Goal: Communication & Community: Answer question/provide support

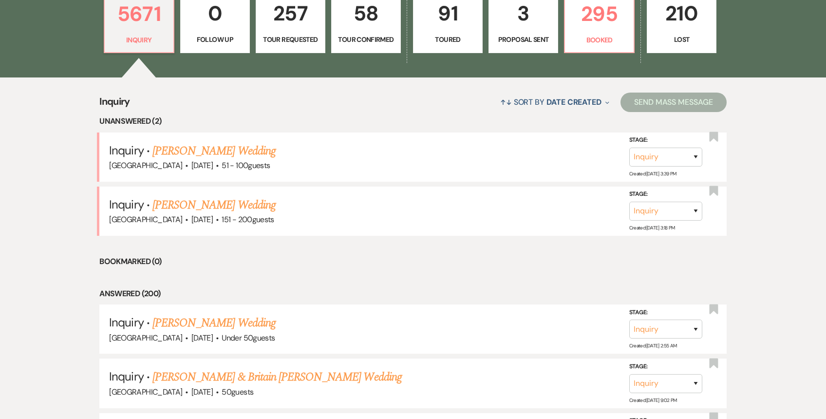
scroll to position [282, 0]
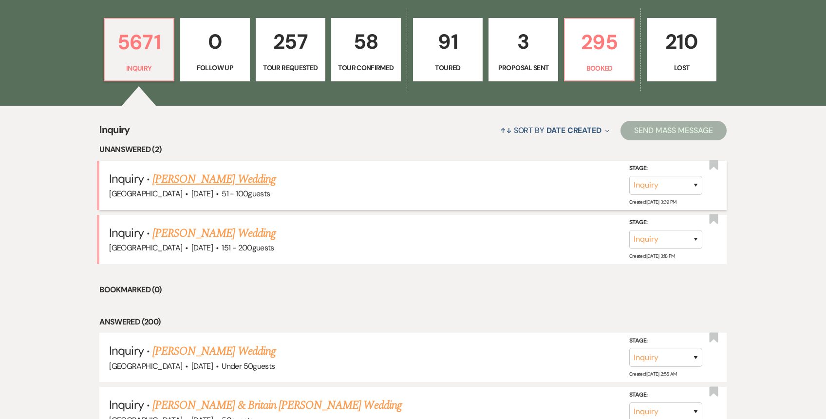
click at [218, 178] on link "[PERSON_NAME] Wedding" at bounding box center [213, 179] width 123 height 18
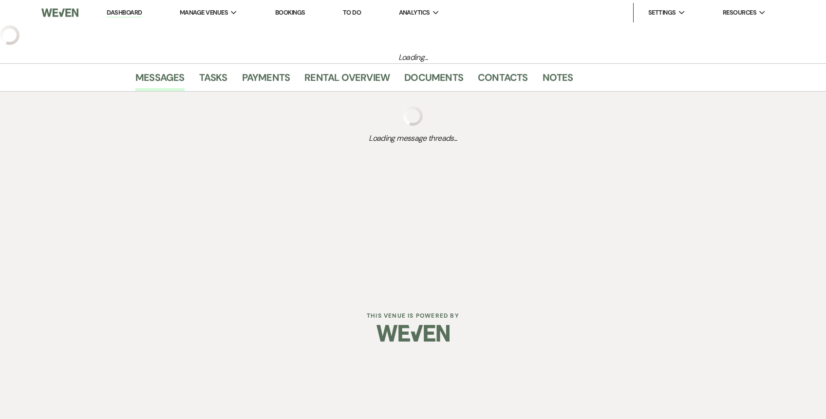
select select "2"
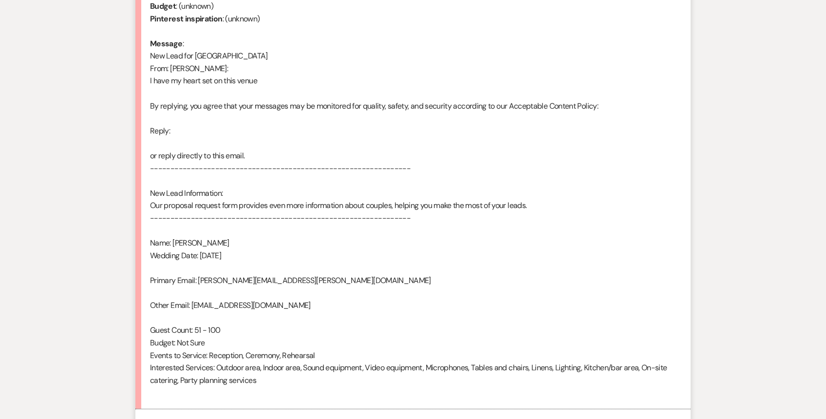
scroll to position [575, 0]
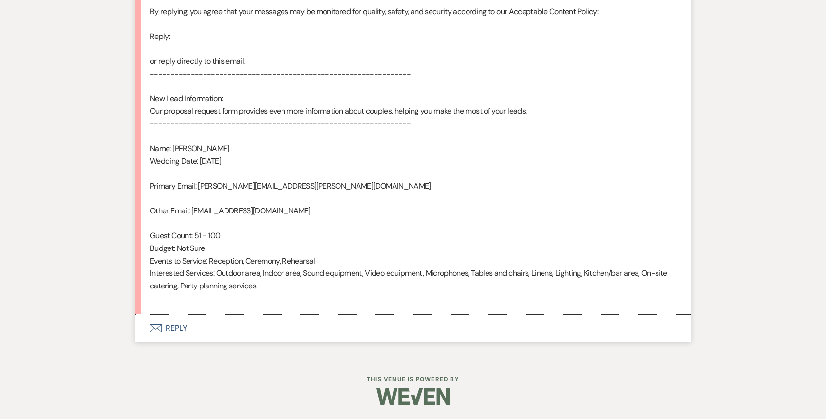
click at [237, 316] on button "Envelope Reply" at bounding box center [412, 327] width 555 height 27
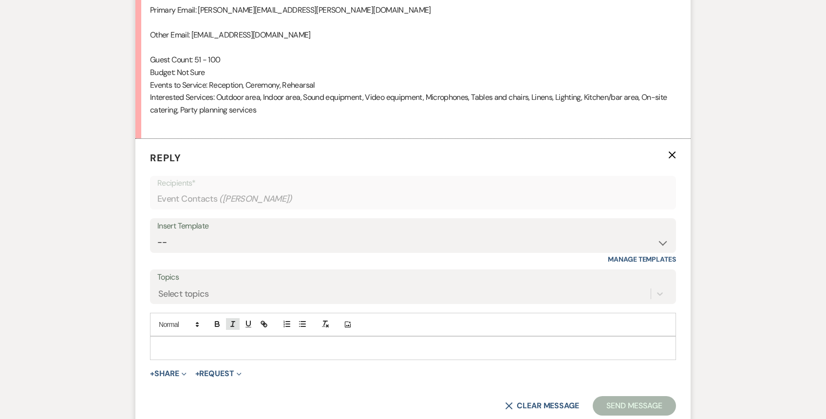
scroll to position [761, 0]
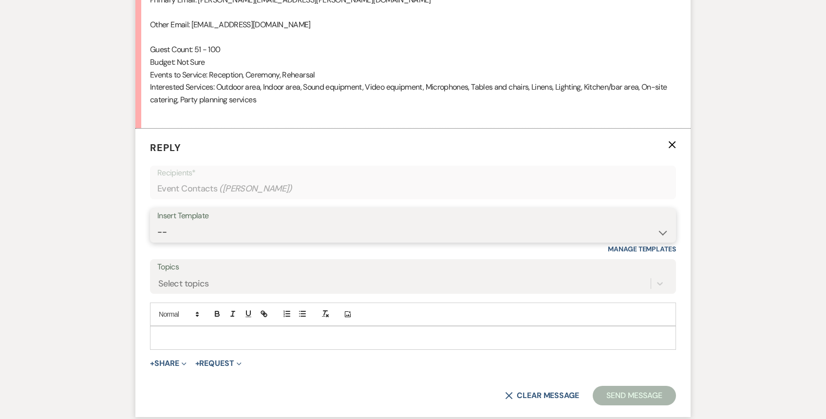
click at [247, 236] on select "-- Weven Planning Portal Introduction (Booked Events) 1st planning email ([PERS…" at bounding box center [412, 231] width 511 height 19
select select "772"
click at [157, 222] on select "-- Weven Planning Portal Introduction (Booked Events) 1st planning email ([PERS…" at bounding box center [412, 231] width 511 height 19
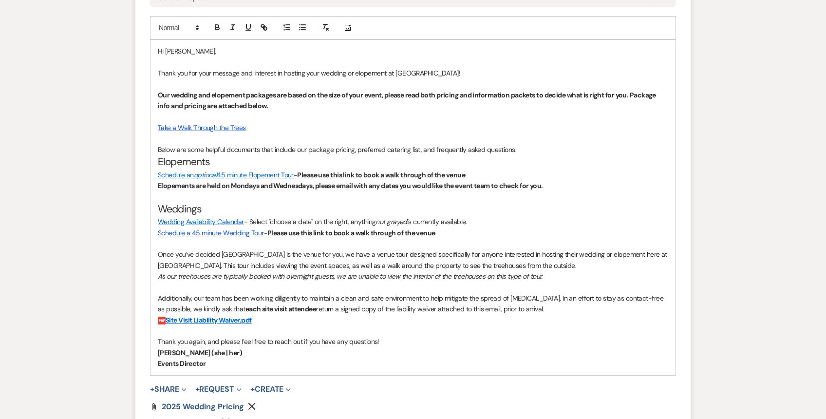
scroll to position [1300, 0]
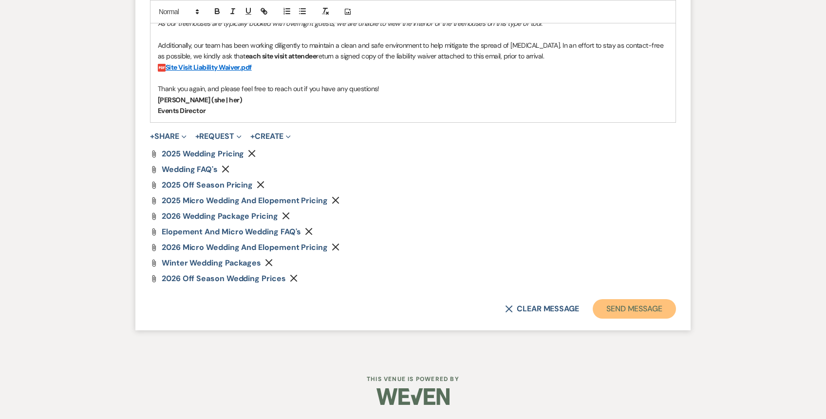
click at [610, 306] on button "Send Message" at bounding box center [633, 308] width 83 height 19
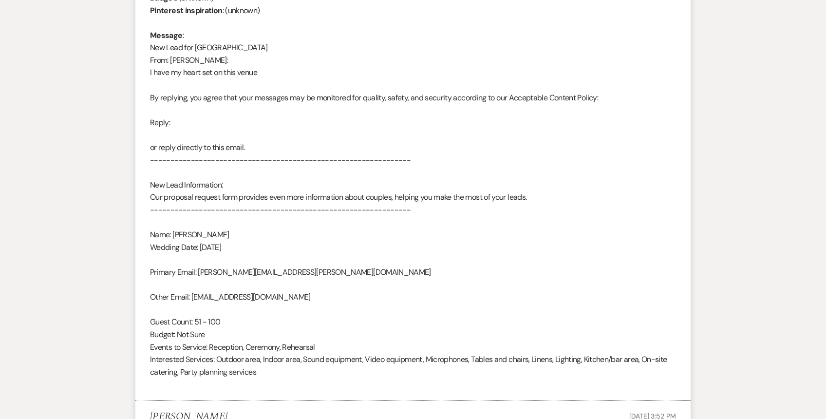
scroll to position [0, 0]
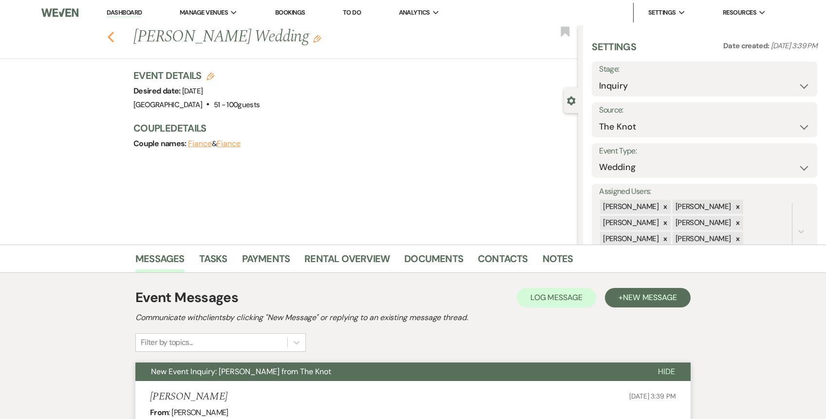
click at [112, 39] on icon "Previous" at bounding box center [110, 37] width 7 height 12
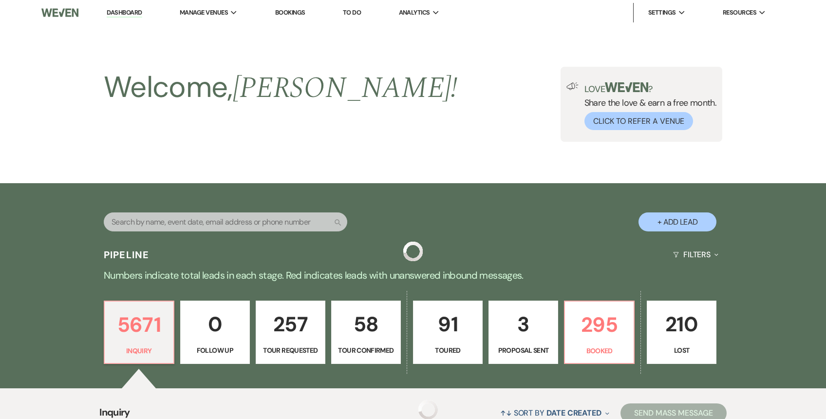
scroll to position [282, 0]
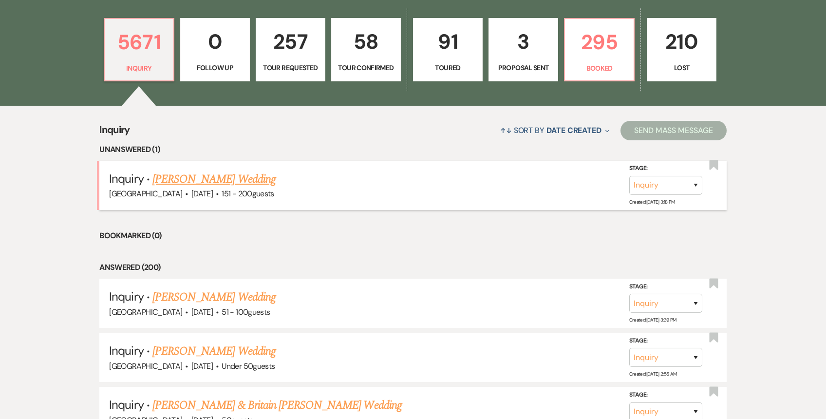
click at [194, 182] on link "[PERSON_NAME] Wedding" at bounding box center [213, 179] width 123 height 18
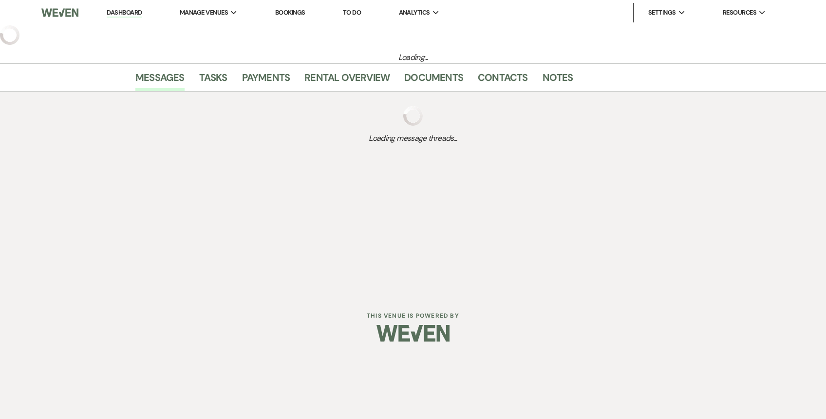
select select "2"
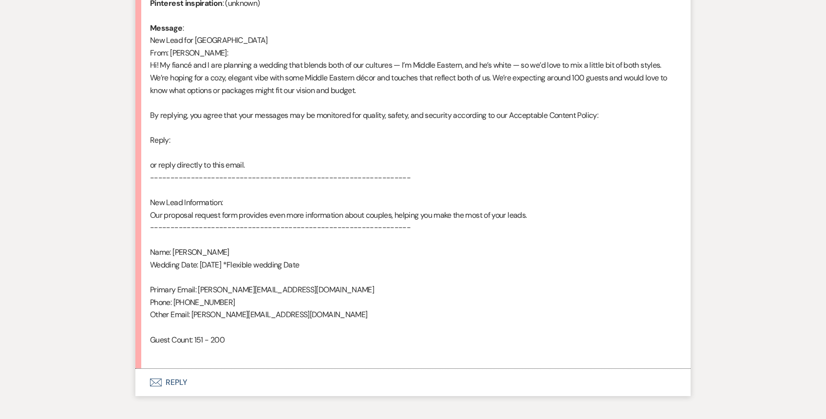
scroll to position [551, 0]
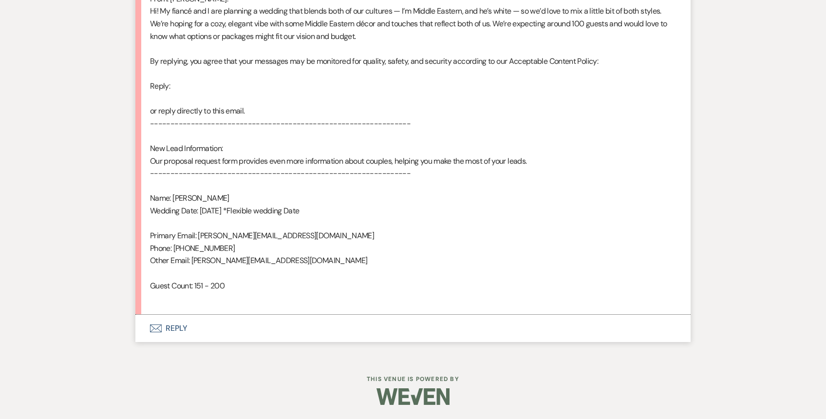
click at [209, 330] on button "Envelope Reply" at bounding box center [412, 327] width 555 height 27
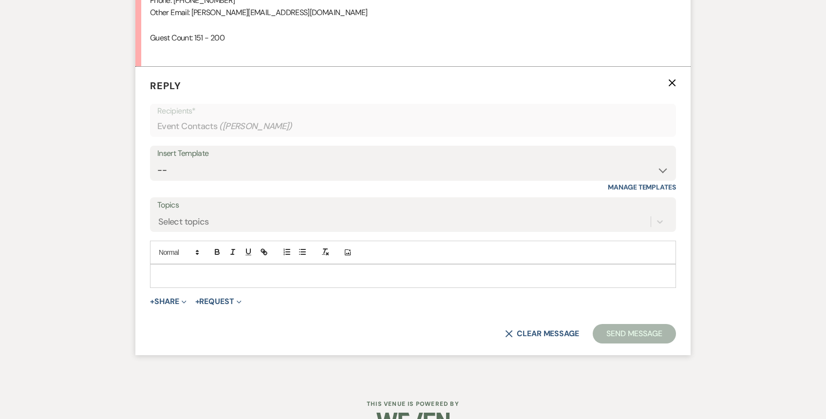
scroll to position [800, 0]
click at [258, 173] on select "-- Weven Planning Portal Introduction (Booked Events) 1st planning email ([PERS…" at bounding box center [412, 168] width 511 height 19
select select "772"
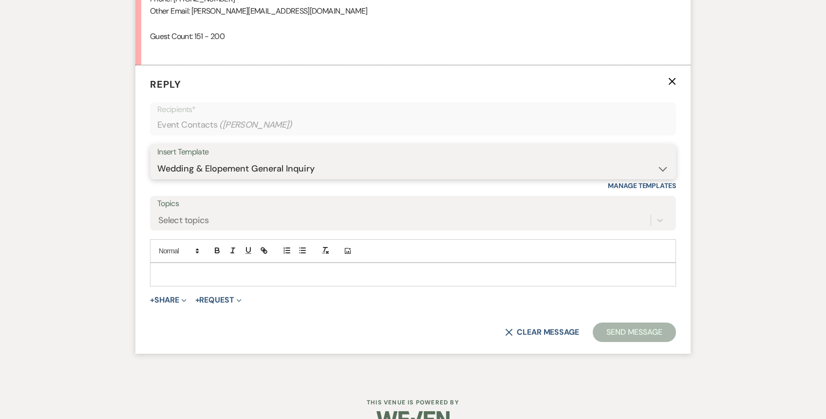
click at [157, 159] on select "-- Weven Planning Portal Introduction (Booked Events) 1st planning email ([PERS…" at bounding box center [412, 168] width 511 height 19
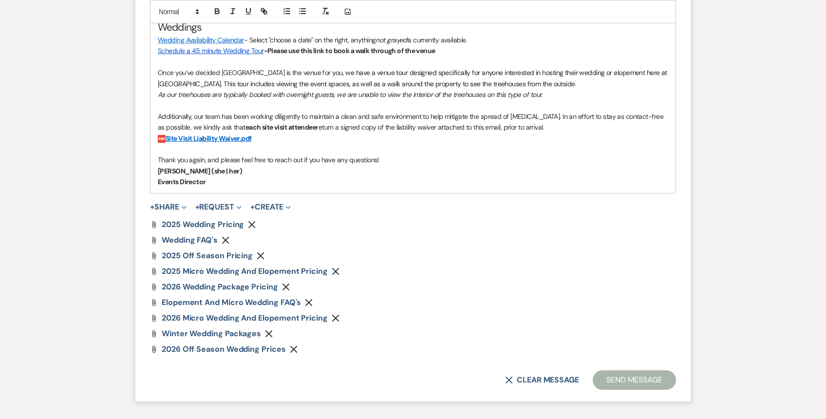
scroll to position [1276, 0]
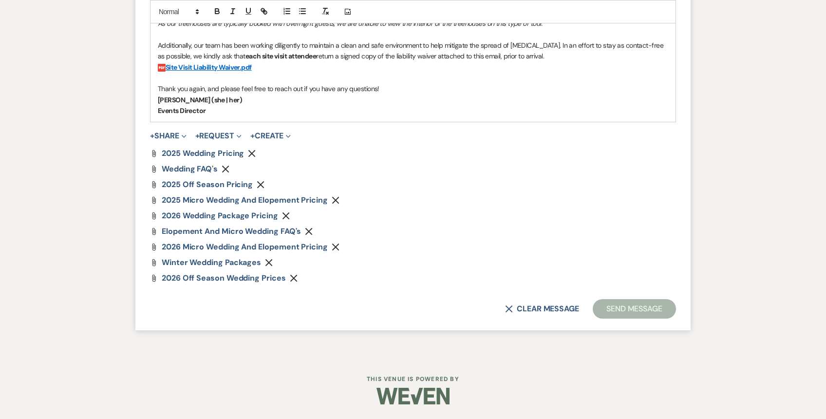
click at [644, 311] on button "Send Message" at bounding box center [633, 308] width 83 height 19
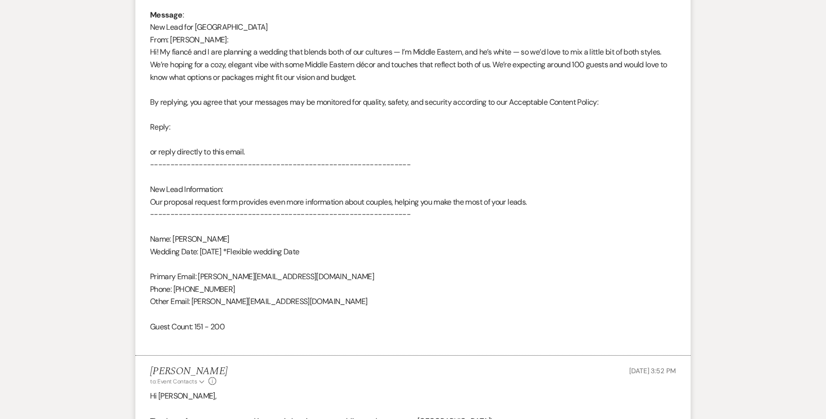
scroll to position [0, 0]
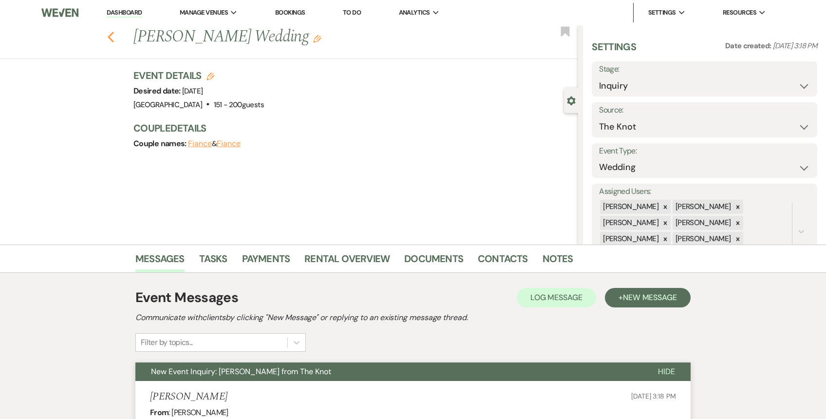
click at [111, 34] on use "button" at bounding box center [111, 37] width 6 height 11
